Goal: Submit feedback/report problem

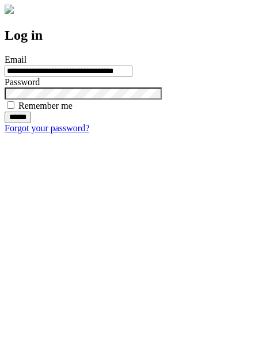
type input "**********"
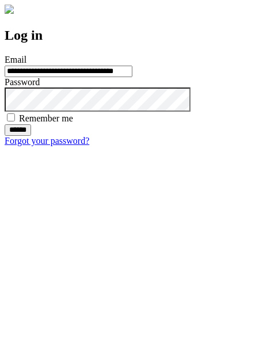
click at [31, 136] on input "******" at bounding box center [18, 130] width 26 height 12
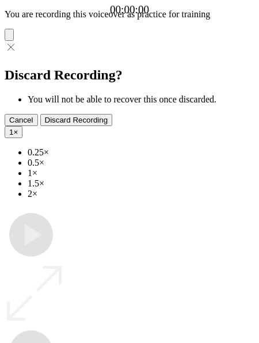
type input "**********"
